Goal: Task Accomplishment & Management: Manage account settings

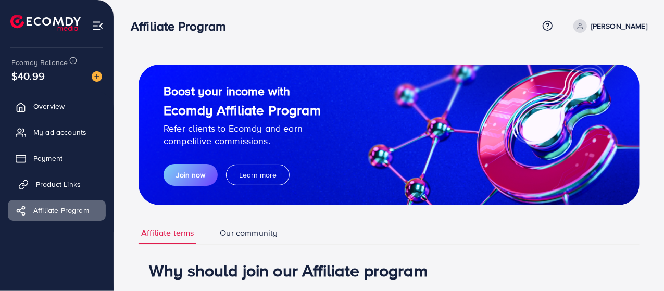
click at [59, 191] on link "Product Links" at bounding box center [57, 184] width 98 height 21
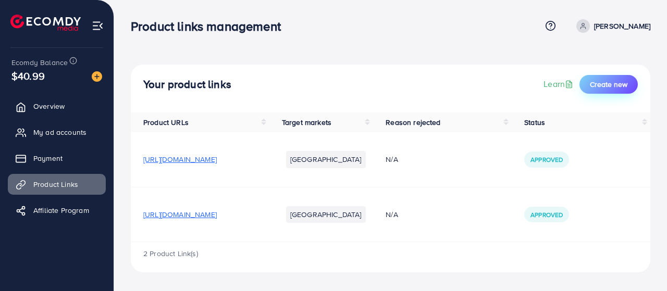
click at [613, 80] on span "Create new" at bounding box center [609, 84] width 38 height 10
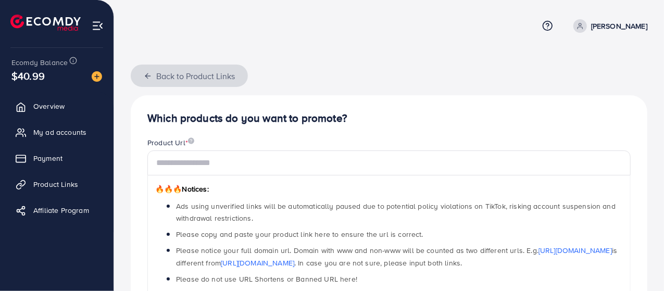
click at [167, 72] on button "Back to Product Links" at bounding box center [189, 76] width 117 height 22
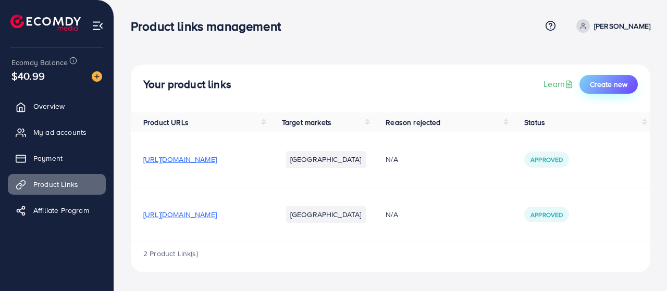
click at [608, 83] on span "Create new" at bounding box center [609, 84] width 38 height 10
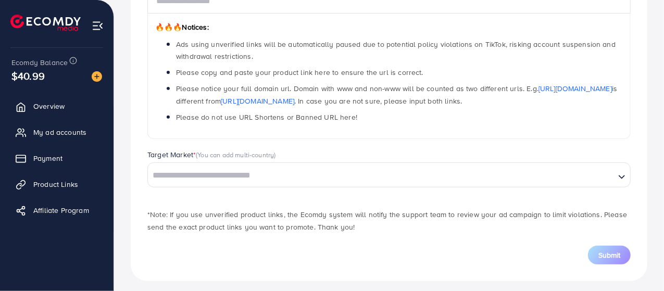
scroll to position [167, 0]
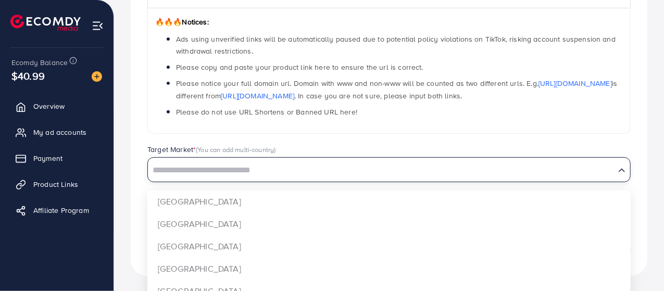
click at [276, 175] on input "Search for option" at bounding box center [381, 171] width 465 height 16
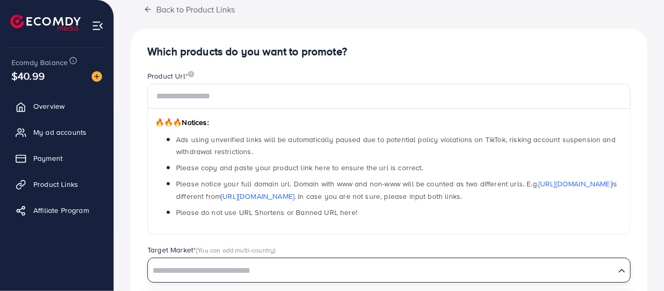
scroll to position [47, 0]
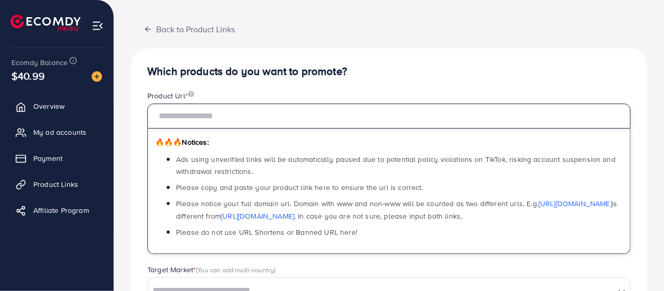
click at [252, 116] on input "text" at bounding box center [389, 116] width 484 height 25
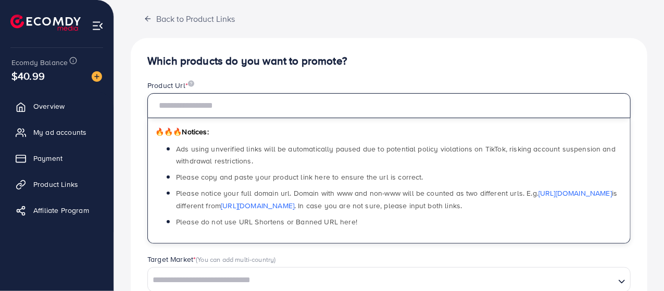
scroll to position [0, 0]
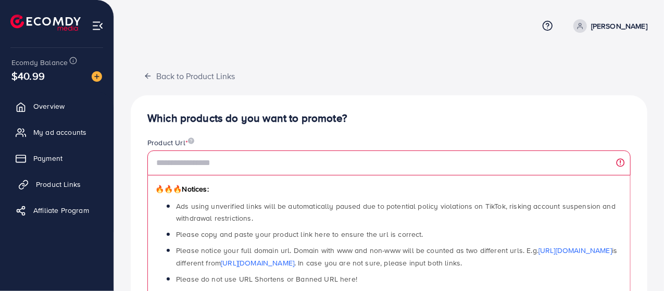
click at [82, 183] on link "Product Links" at bounding box center [57, 184] width 98 height 21
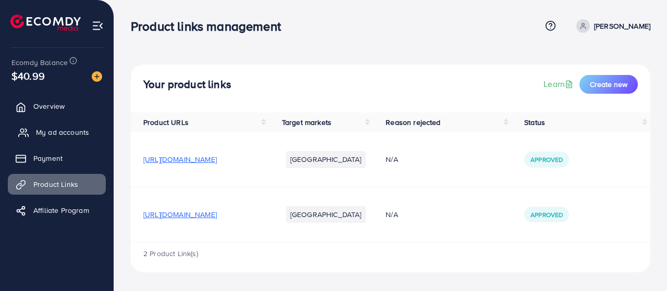
click at [82, 134] on span "My ad accounts" at bounding box center [62, 132] width 53 height 10
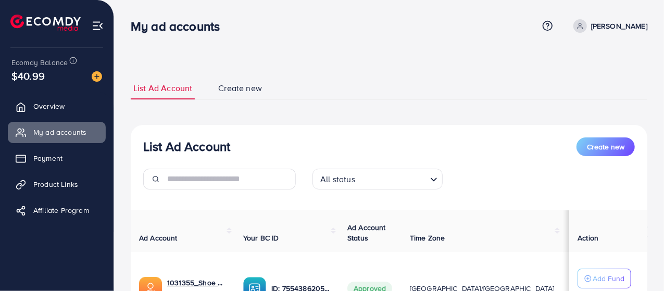
click at [236, 90] on span "Create new" at bounding box center [240, 88] width 44 height 12
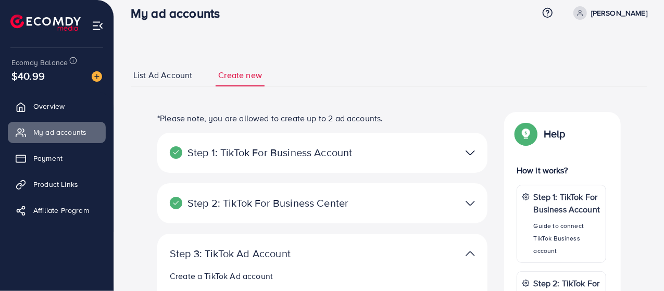
scroll to position [12, 0]
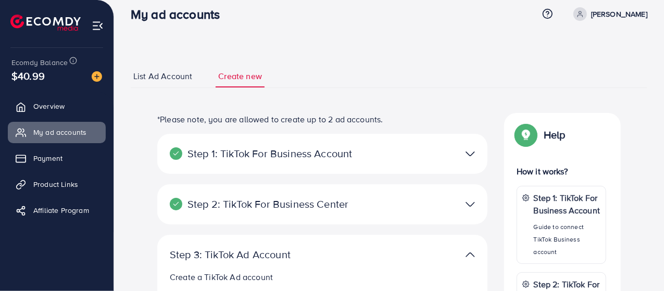
click at [381, 152] on div at bounding box center [429, 153] width 107 height 15
click at [399, 152] on div at bounding box center [429, 153] width 107 height 15
click at [165, 76] on span "List Ad Account" at bounding box center [162, 76] width 59 height 12
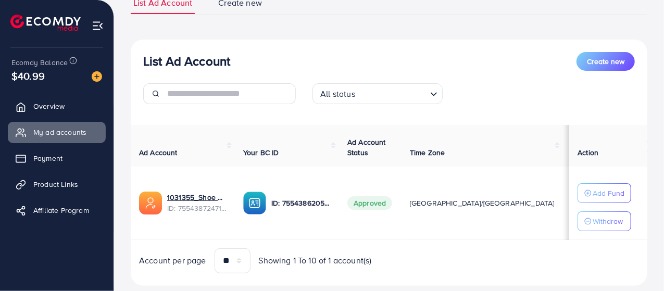
scroll to position [110, 0]
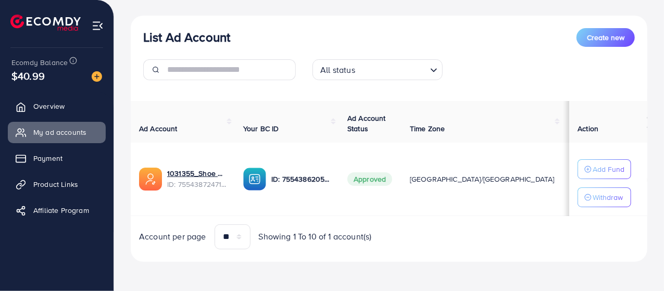
click at [510, 37] on div "List Ad Account Create new" at bounding box center [389, 37] width 492 height 19
click at [497, 45] on div "List Ad Account Create new" at bounding box center [389, 37] width 492 height 19
click at [51, 183] on span "Product Links" at bounding box center [58, 184] width 45 height 10
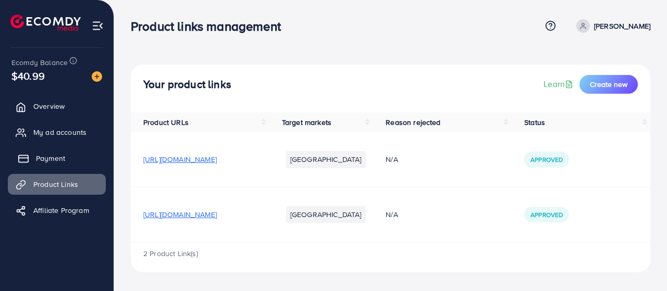
click at [57, 150] on link "Payment" at bounding box center [57, 158] width 98 height 21
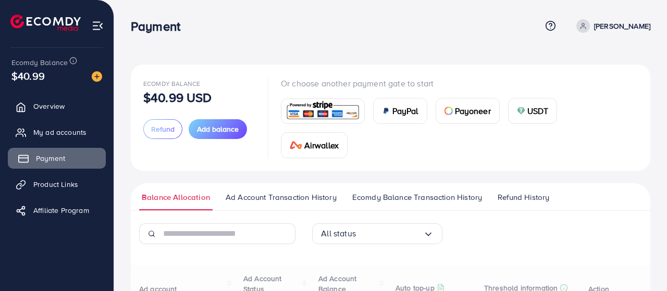
click at [57, 150] on link "Payment" at bounding box center [57, 158] width 98 height 21
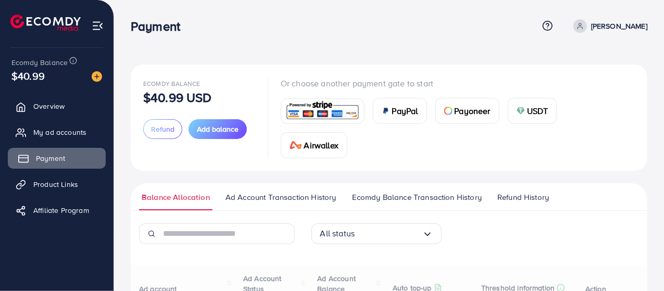
click at [57, 150] on link "Payment" at bounding box center [57, 158] width 98 height 21
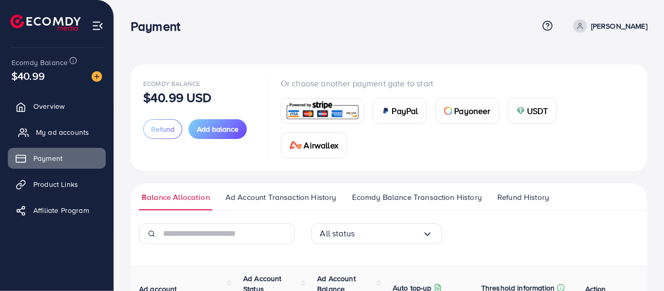
click at [65, 122] on link "My ad accounts" at bounding box center [57, 132] width 98 height 21
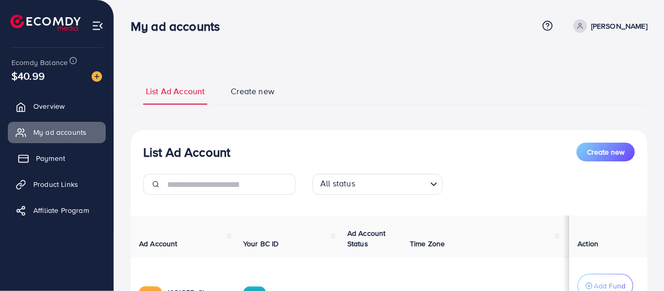
click at [60, 154] on span "Payment" at bounding box center [50, 158] width 29 height 10
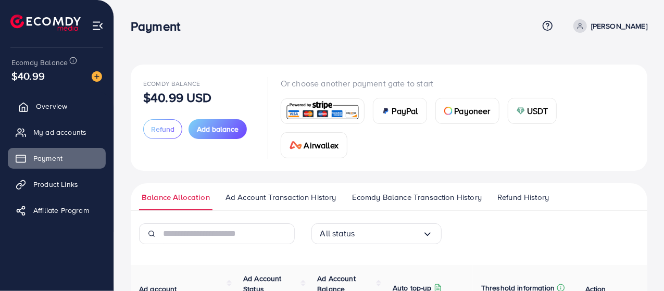
click at [53, 104] on span "Overview" at bounding box center [51, 106] width 31 height 10
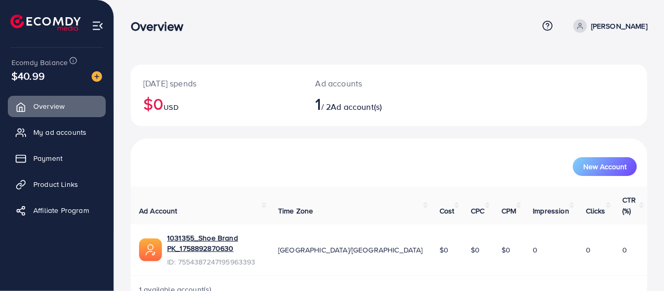
scroll to position [7, 0]
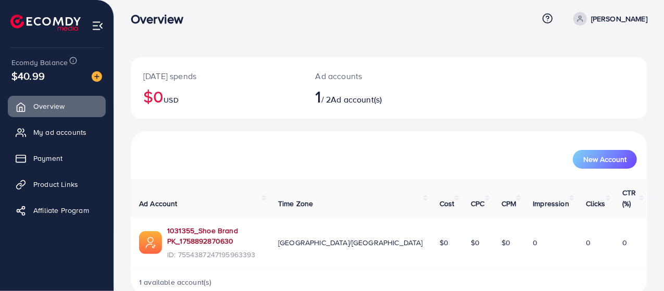
click at [242, 226] on link "1031355_Shoe Brand PK_1758892870630" at bounding box center [214, 236] width 94 height 21
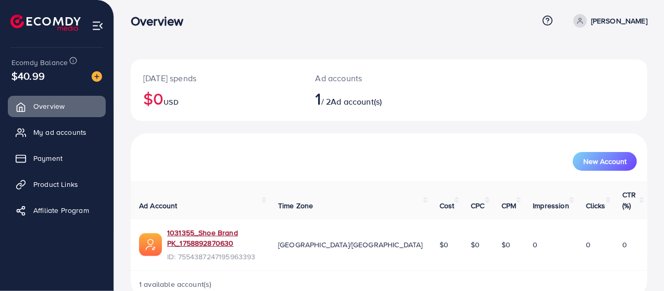
scroll to position [5, 0]
